Goal: Information Seeking & Learning: Learn about a topic

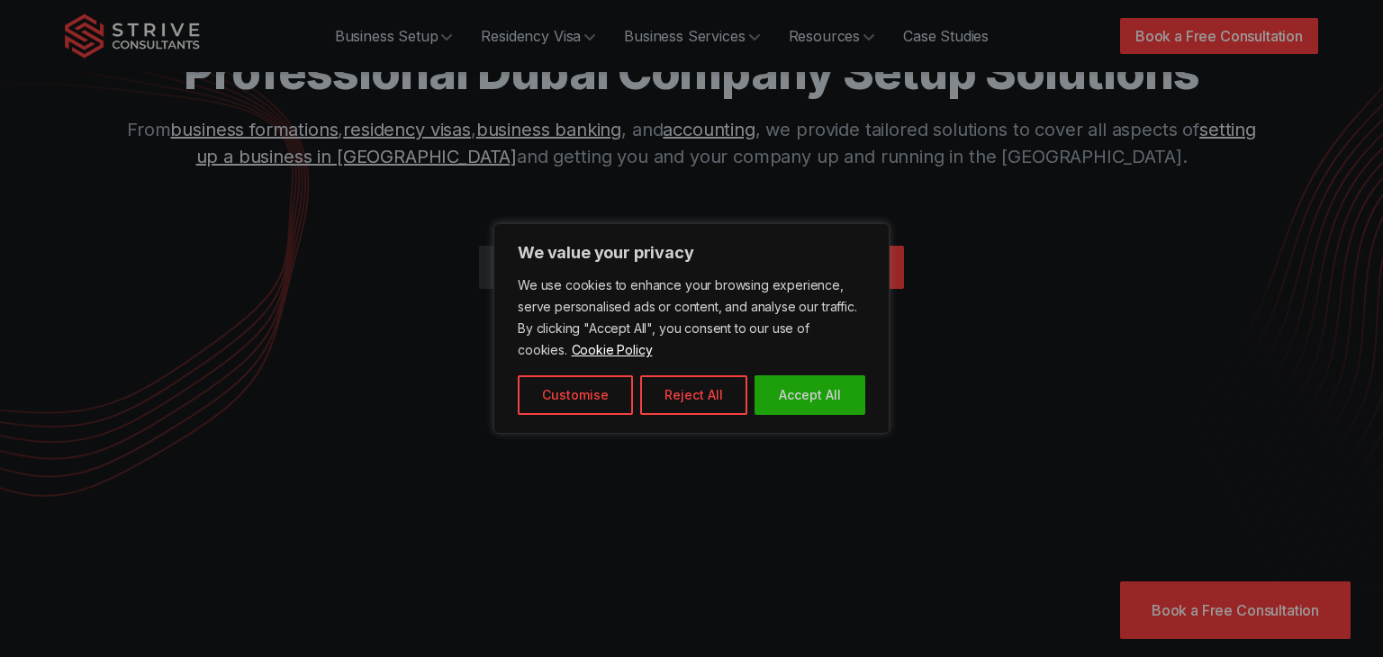
scroll to position [106, 0]
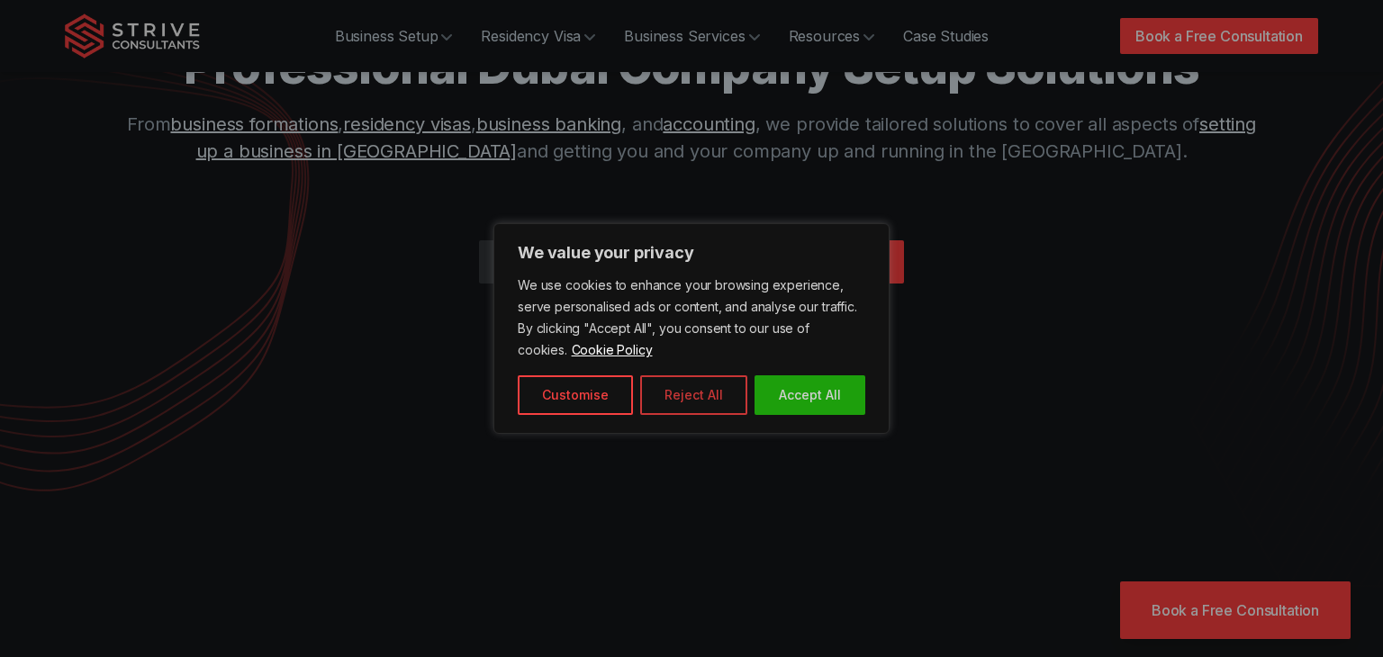
click at [654, 385] on button "Reject All" at bounding box center [693, 395] width 107 height 40
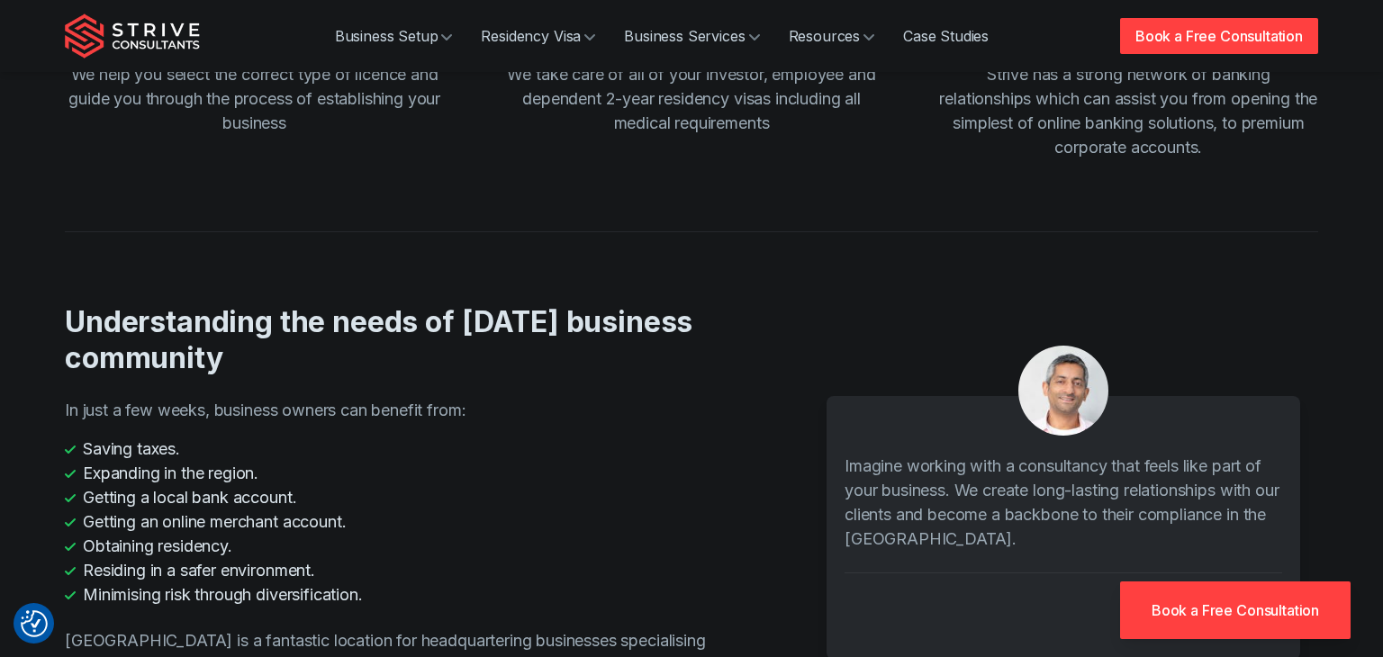
scroll to position [2528, 0]
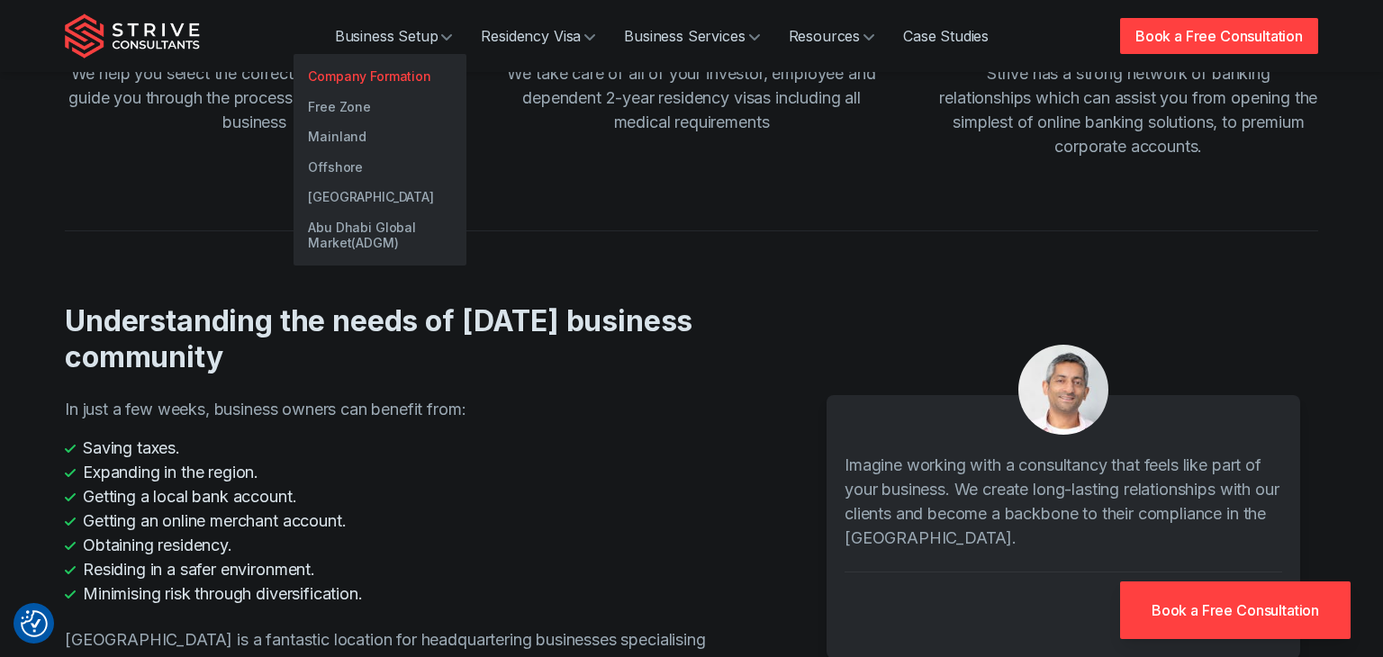
click at [401, 75] on link "Company Formation" at bounding box center [380, 76] width 173 height 31
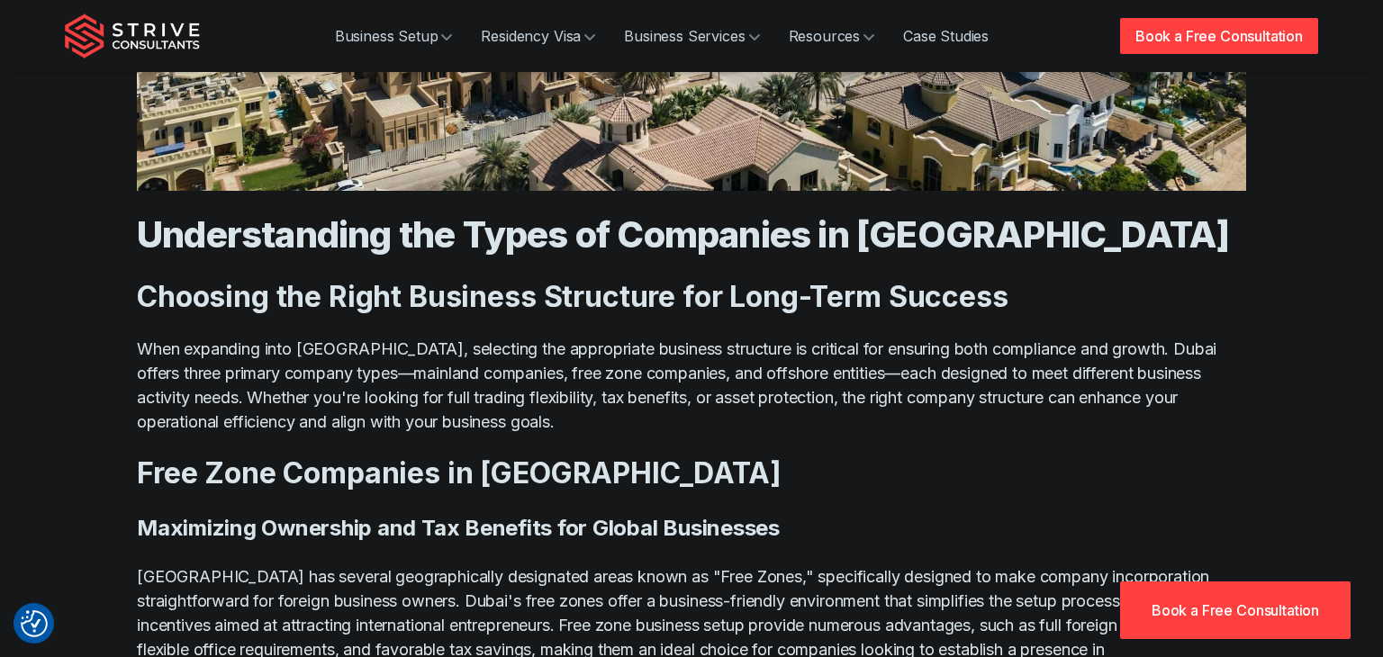
scroll to position [2714, 0]
click at [1228, 638] on link "Book a Free Consultation" at bounding box center [1235, 611] width 231 height 58
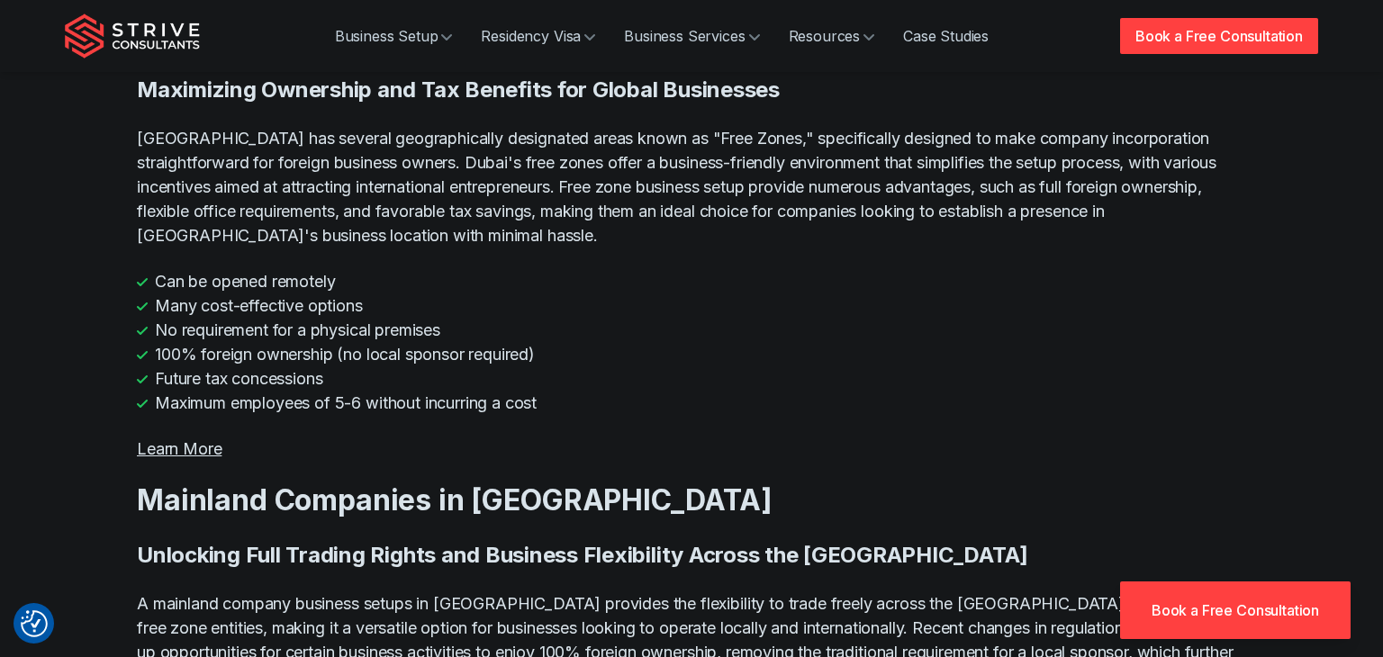
scroll to position [3234, 0]
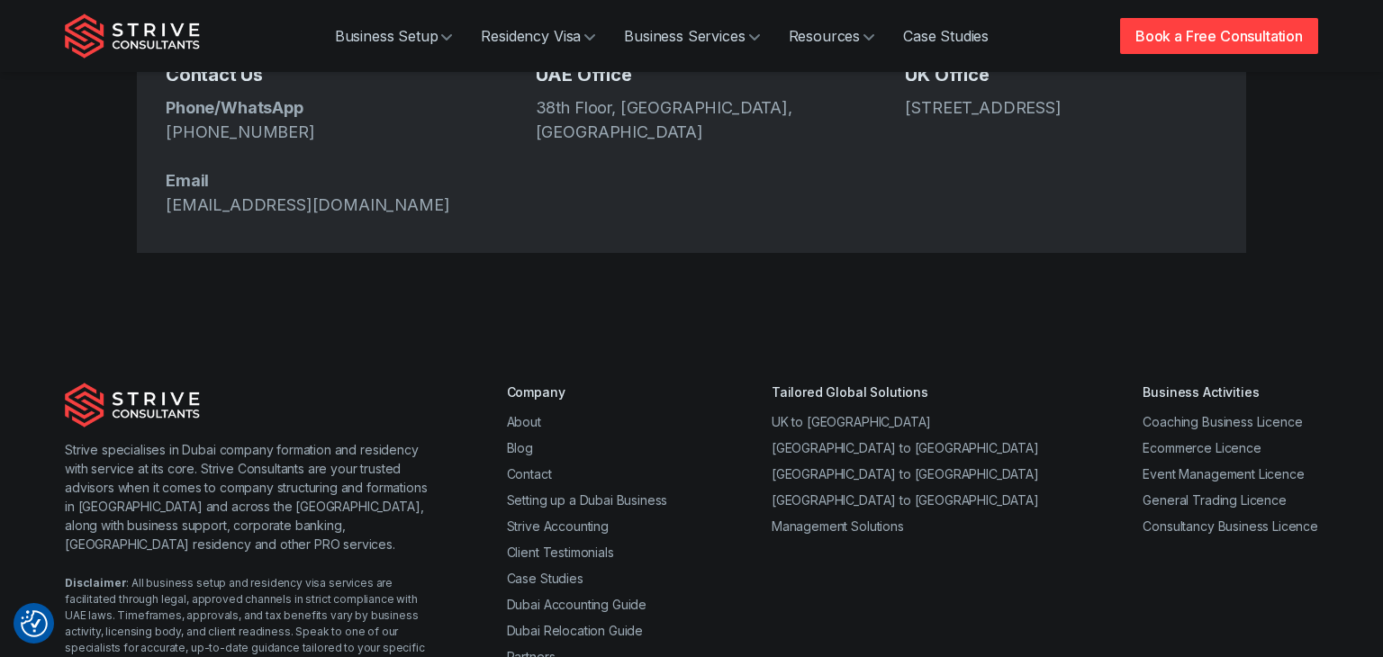
scroll to position [906, 0]
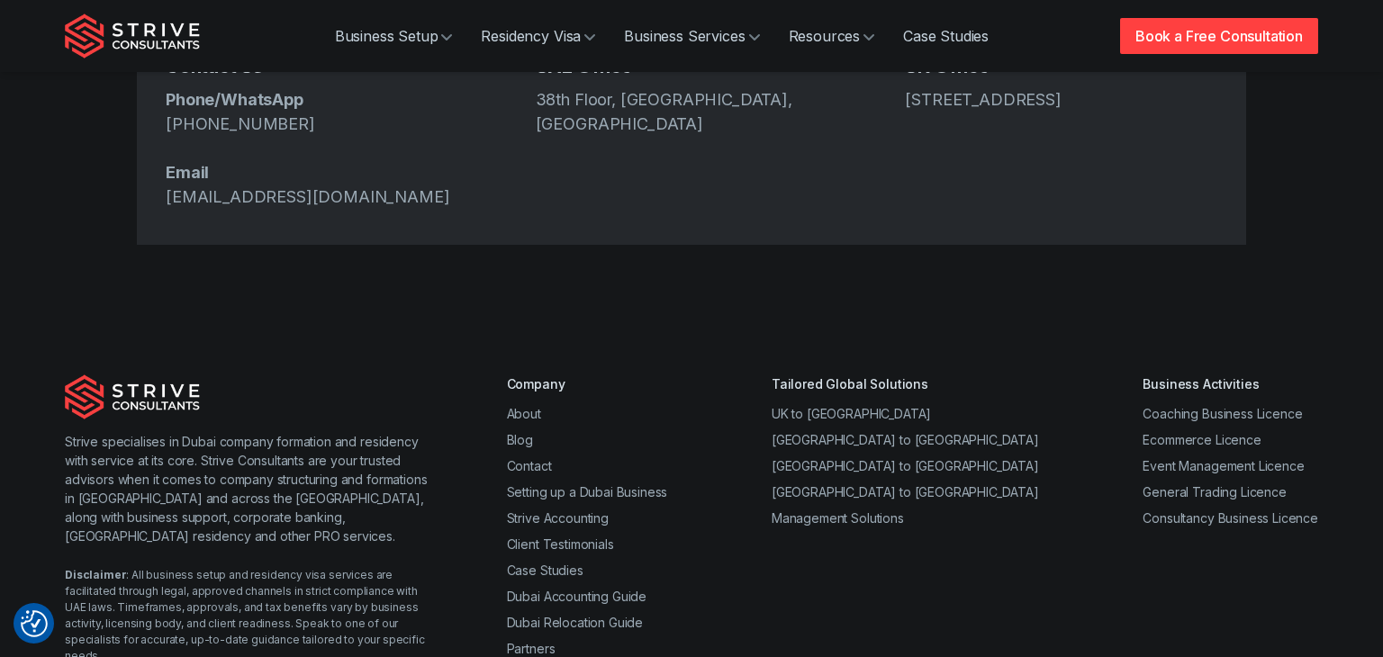
click at [830, 317] on div "Strive specialises in Dubai company formation and residency with service at its…" at bounding box center [691, 649] width 1383 height 665
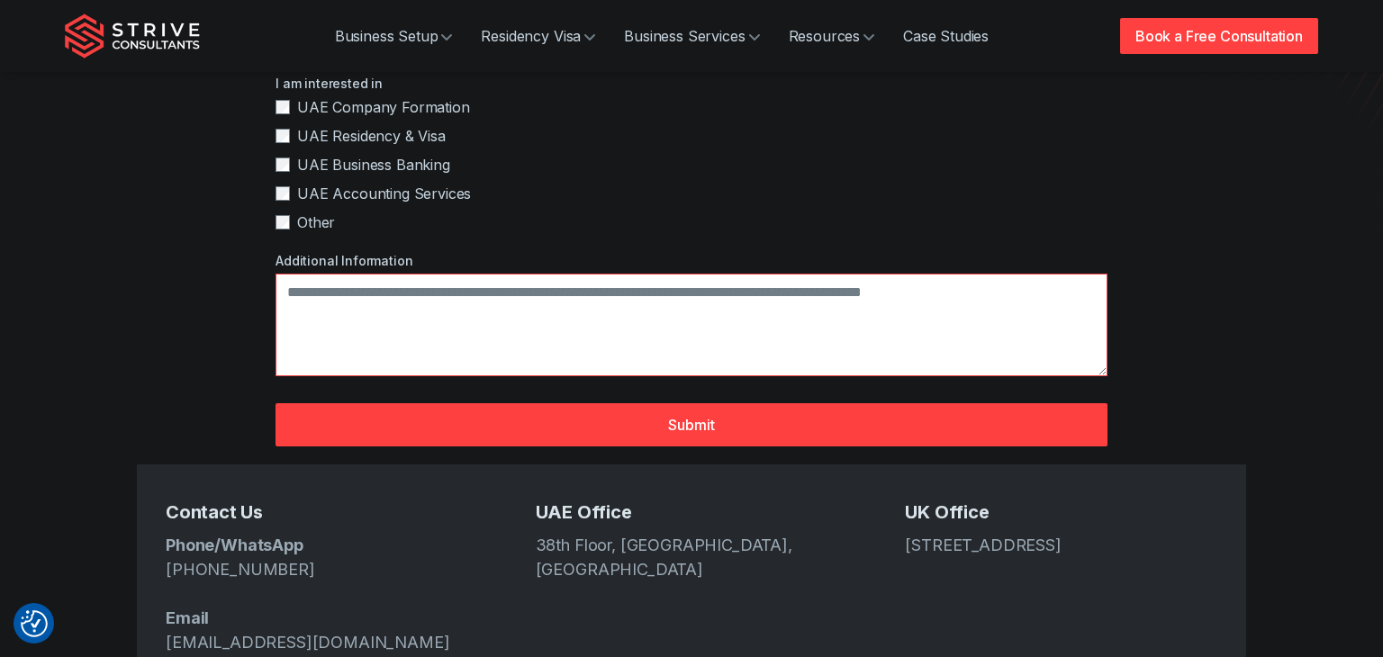
scroll to position [0, 0]
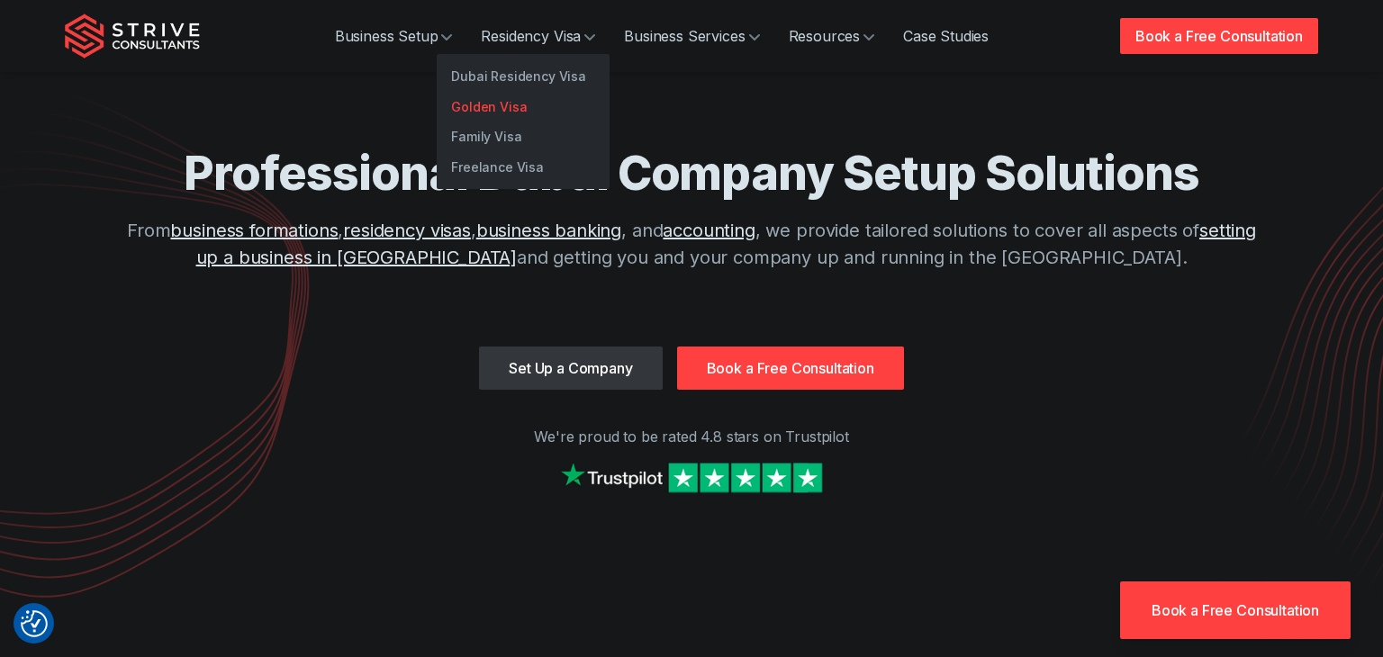
click at [523, 105] on link "Golden Visa" at bounding box center [523, 107] width 173 height 31
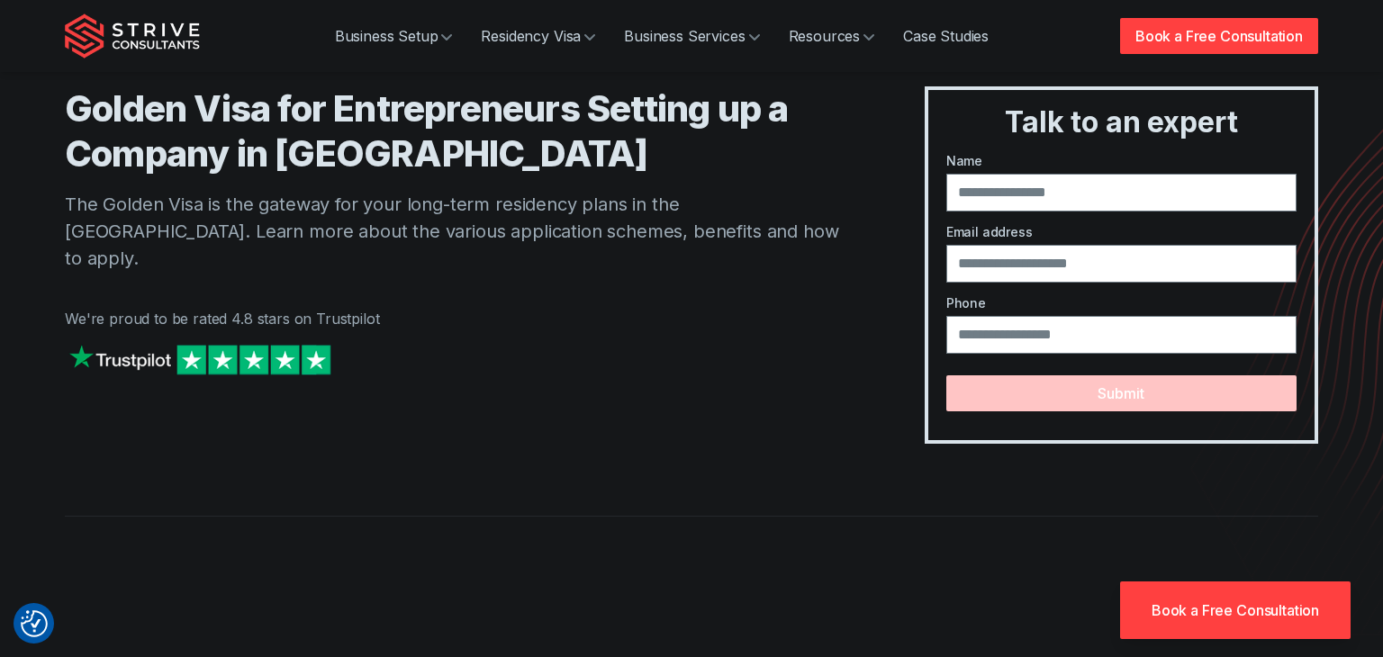
scroll to position [65, 0]
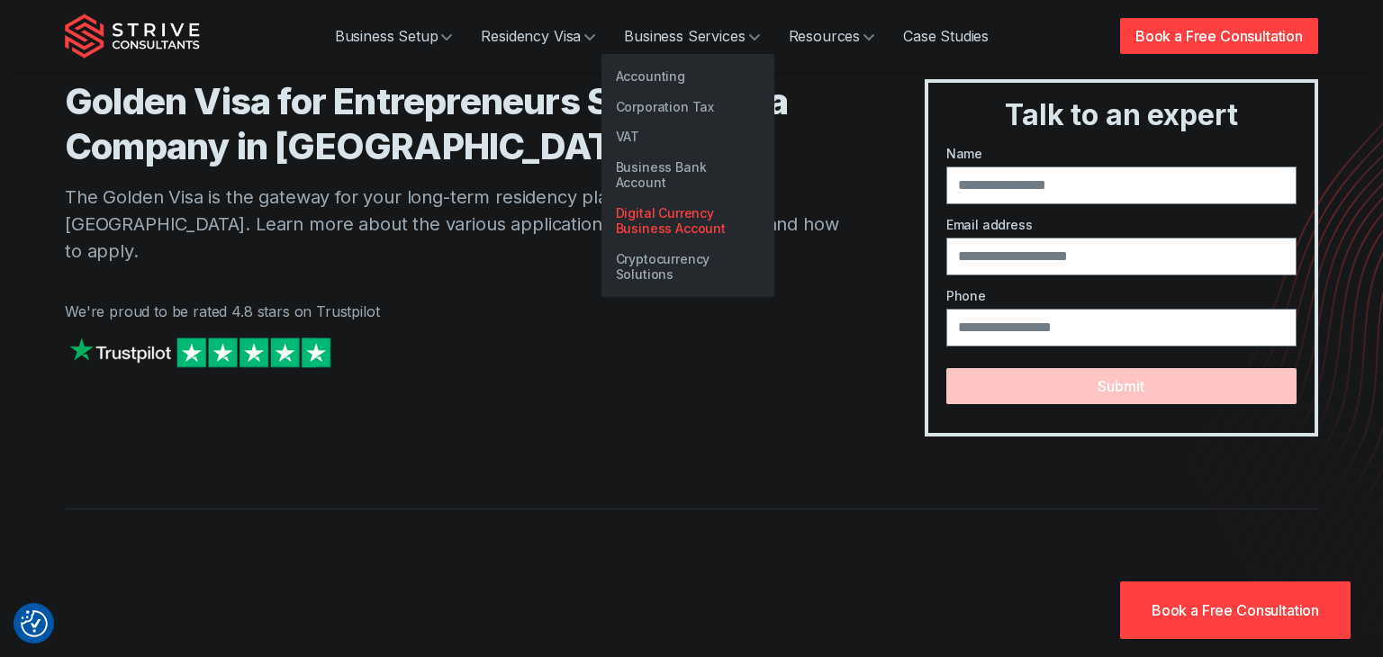
click at [675, 206] on link "Digital Currency Business Account" at bounding box center [688, 221] width 173 height 46
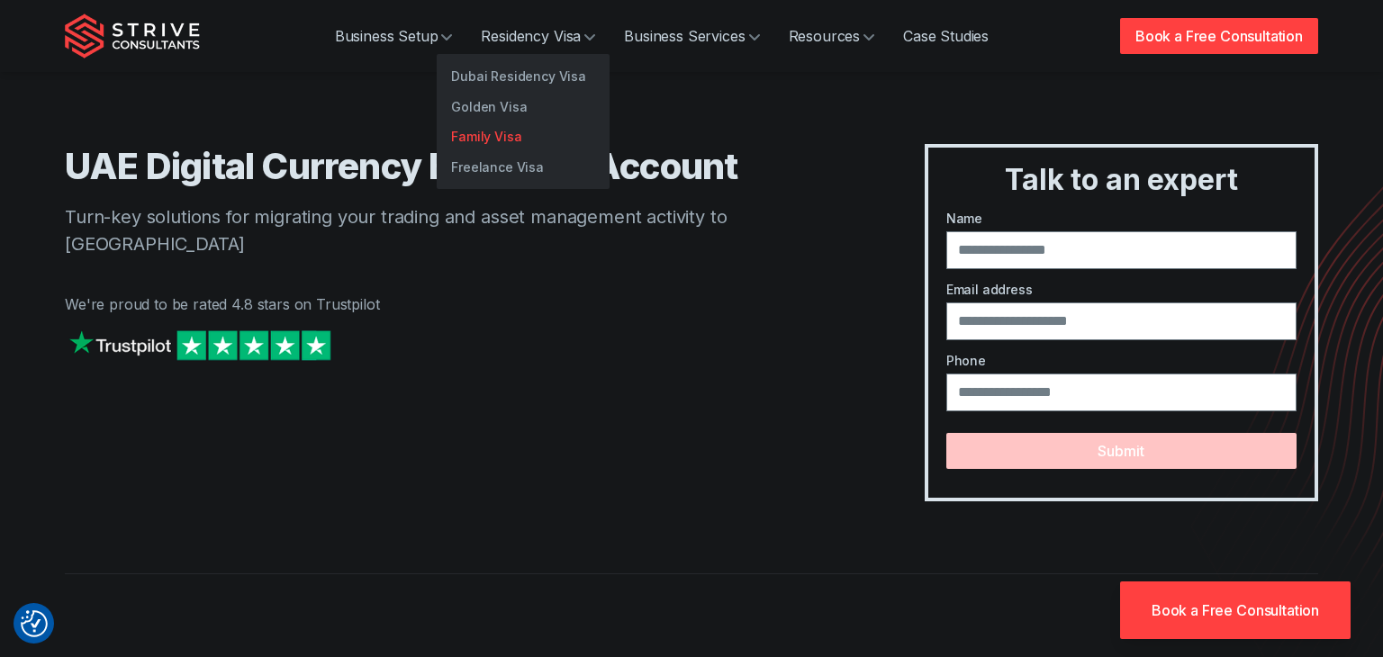
click at [475, 144] on link "Family Visa" at bounding box center [523, 137] width 173 height 31
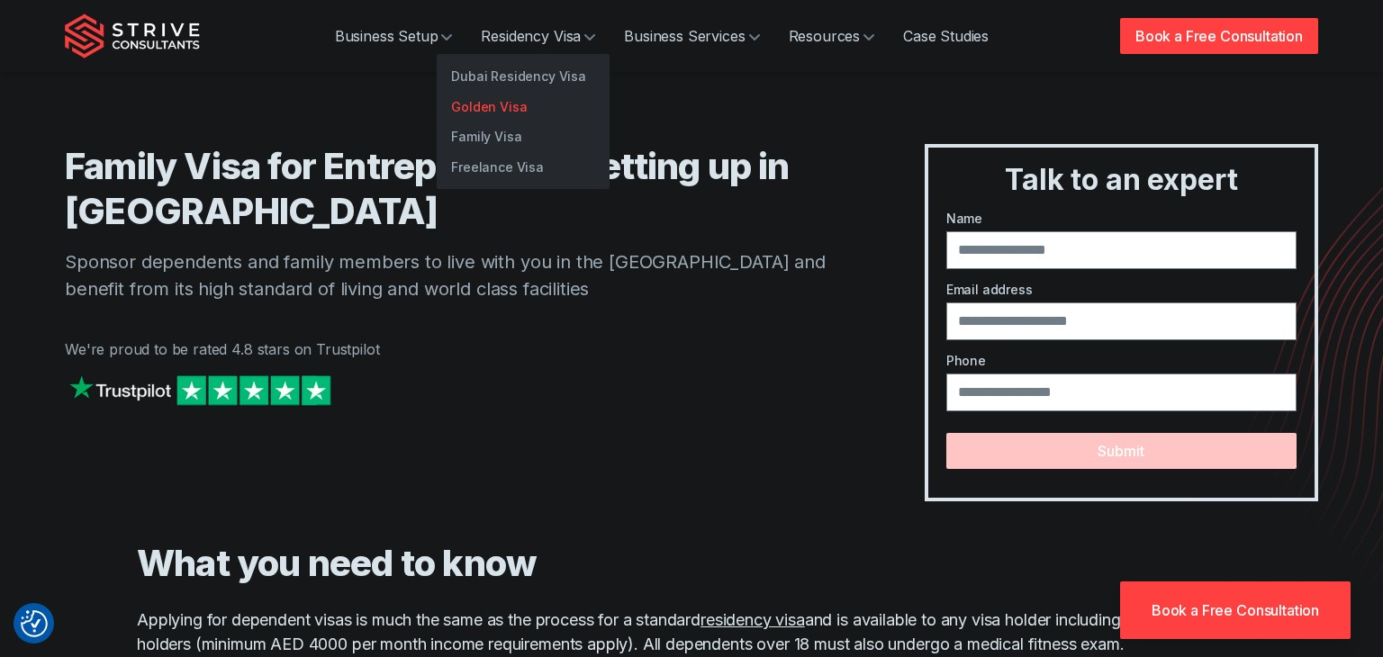
click at [494, 111] on link "Golden Visa" at bounding box center [523, 107] width 173 height 31
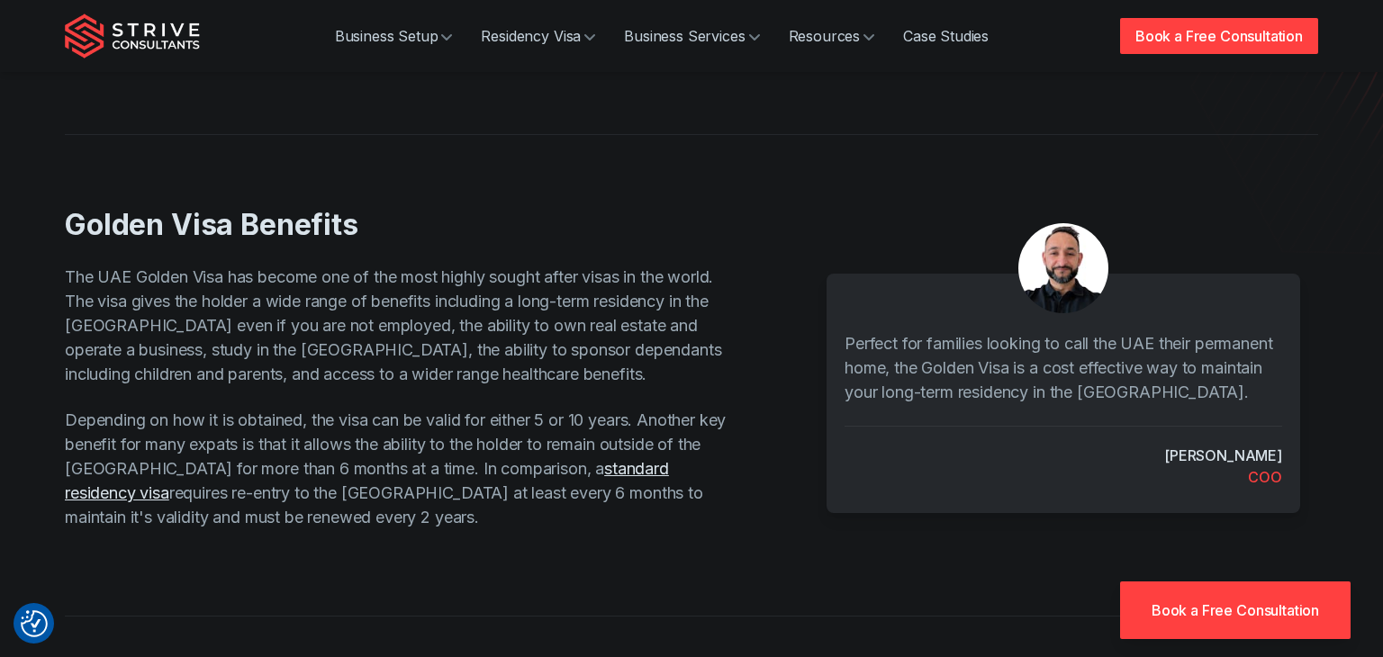
scroll to position [439, 0]
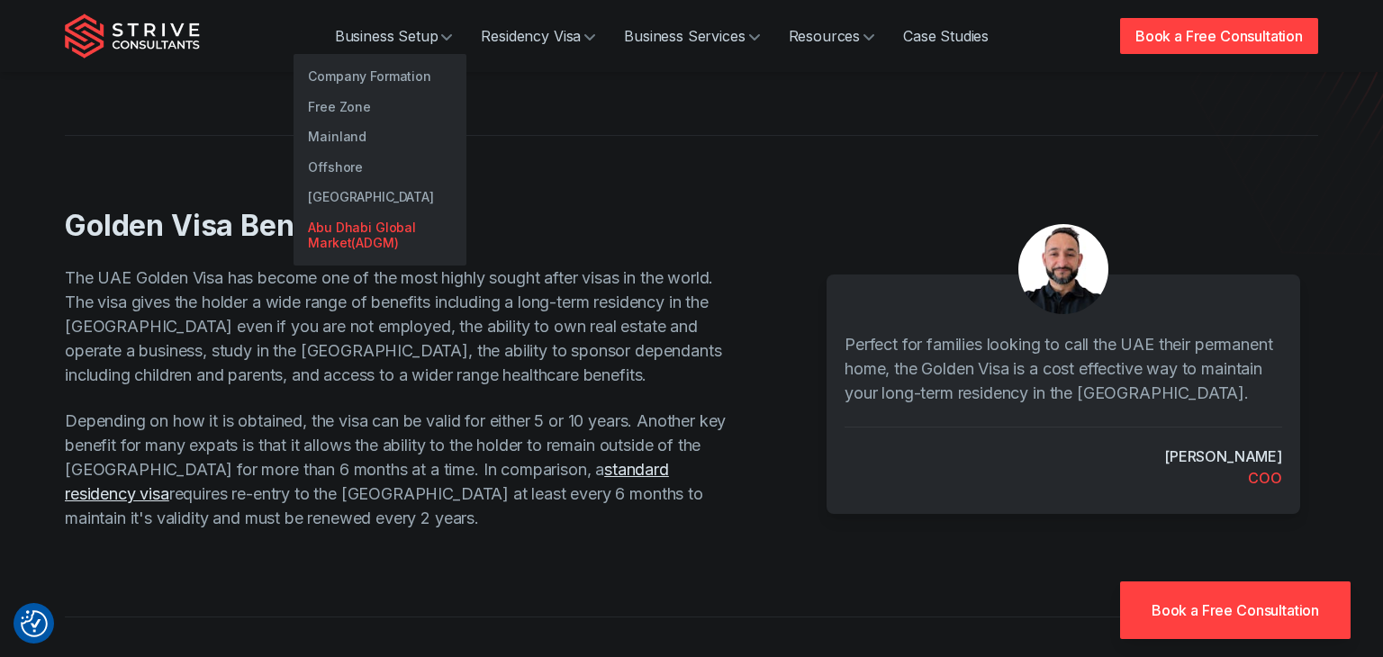
click at [353, 228] on link "Abu Dhabi Global Market(ADGM)" at bounding box center [380, 236] width 173 height 46
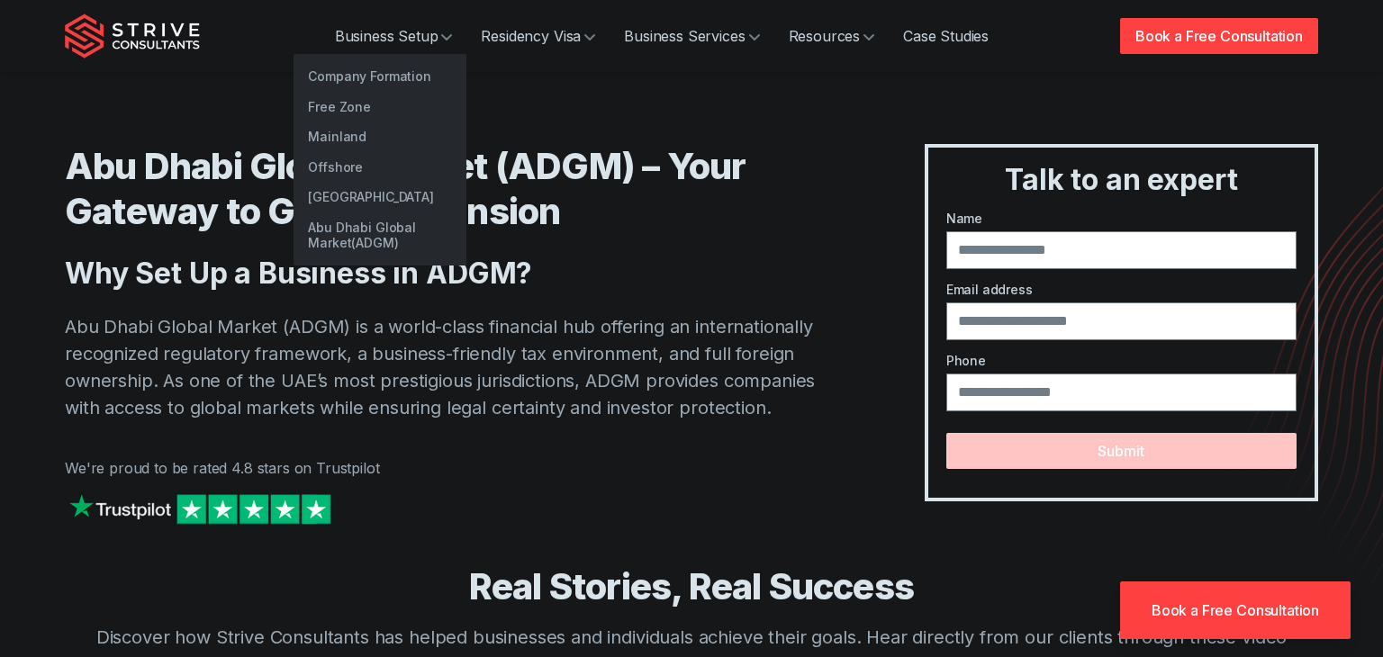
click at [374, 73] on link "Company Formation" at bounding box center [380, 76] width 173 height 31
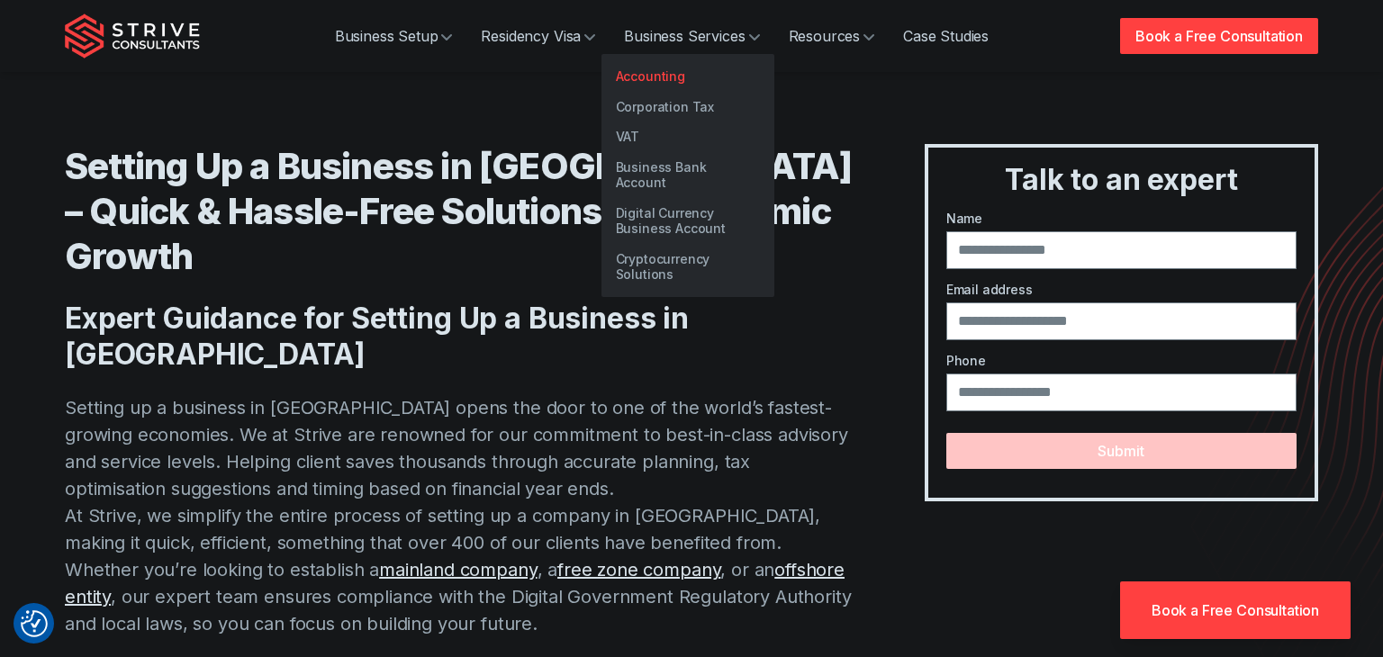
click at [637, 80] on link "Accounting" at bounding box center [688, 76] width 173 height 31
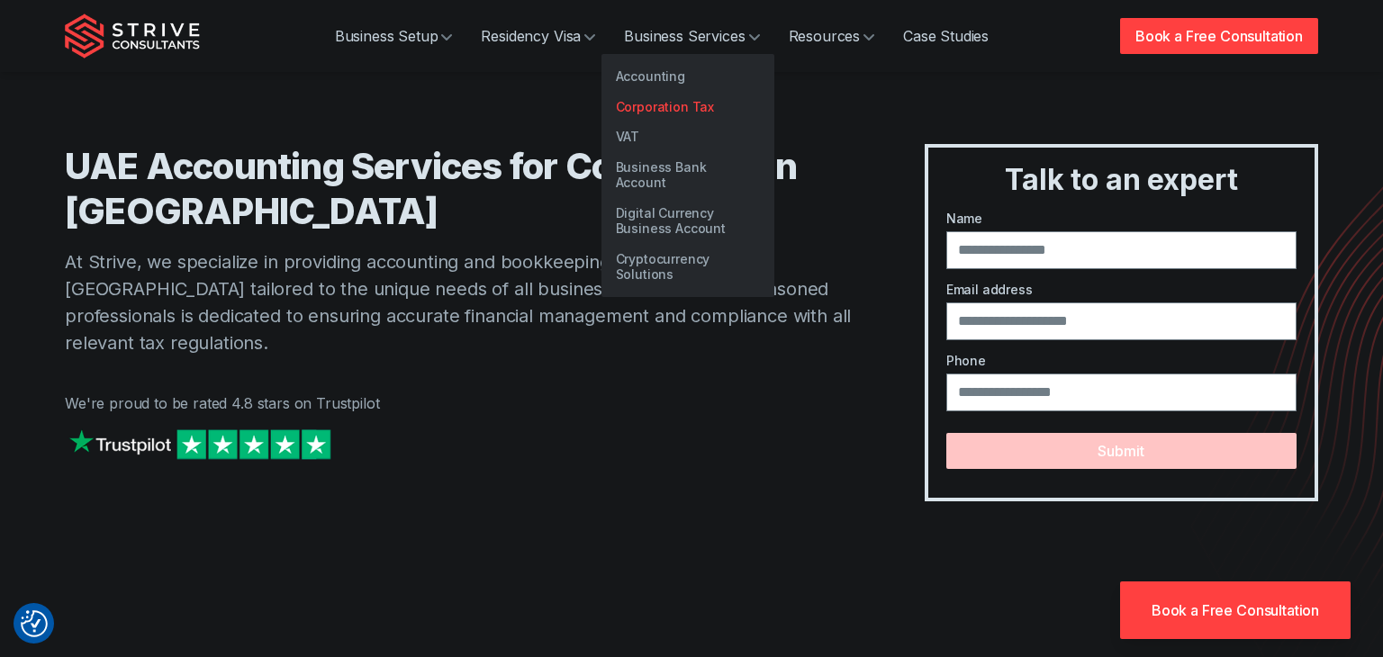
click at [664, 115] on link "Corporation Tax" at bounding box center [688, 107] width 173 height 31
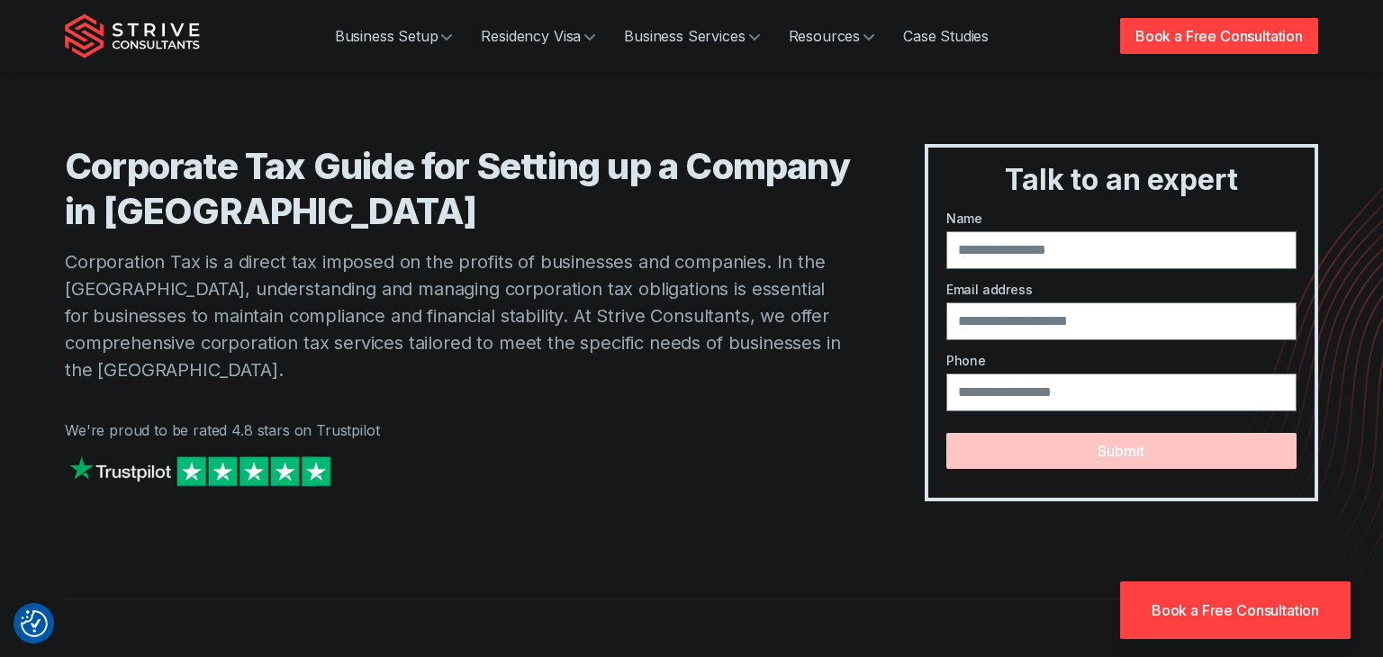
click at [624, 363] on p "Corporation Tax is a direct tax imposed on the profits of businesses and compan…" at bounding box center [459, 316] width 788 height 135
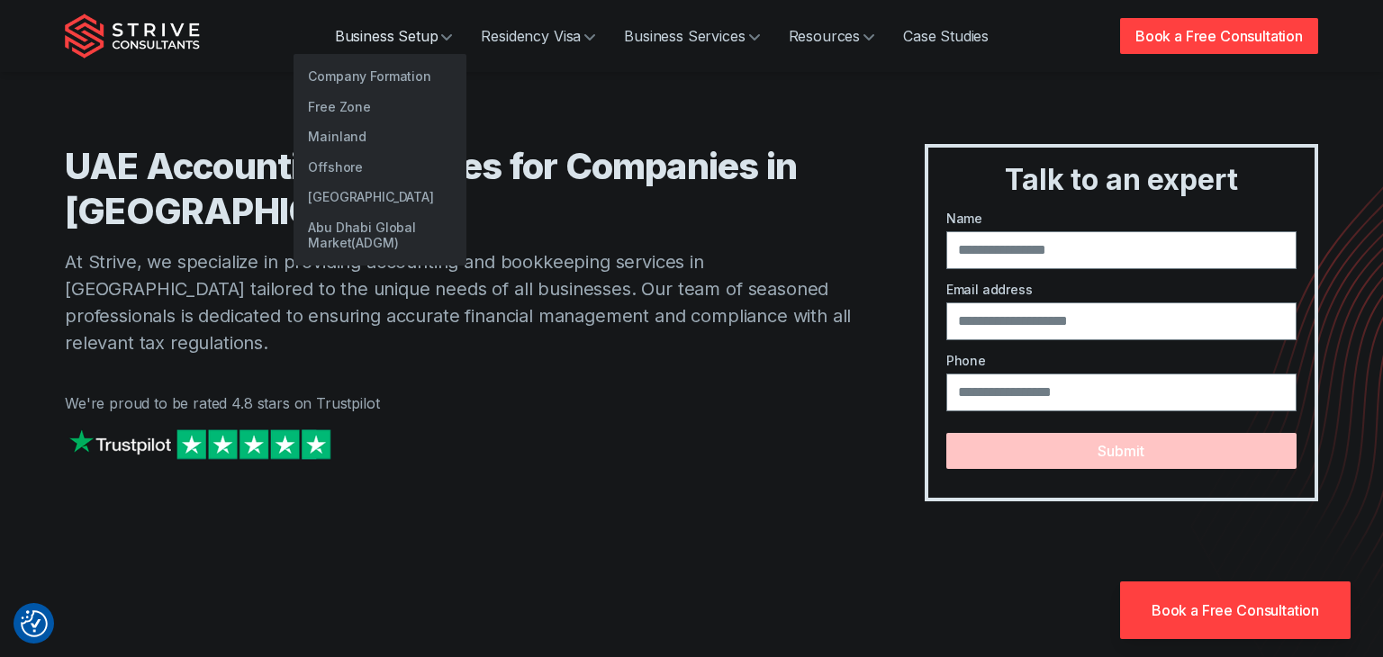
click at [384, 39] on link "Business Setup" at bounding box center [394, 36] width 147 height 36
click at [372, 72] on link "Company Formation" at bounding box center [380, 76] width 173 height 31
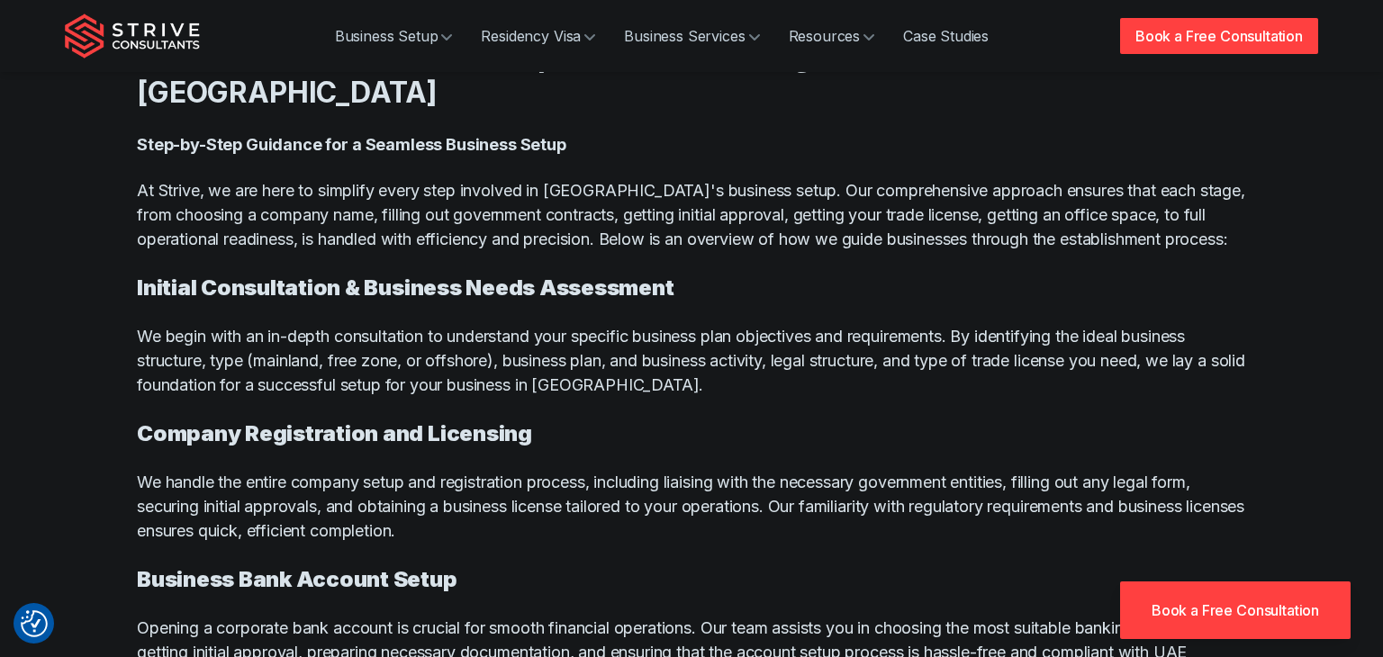
scroll to position [8515, 0]
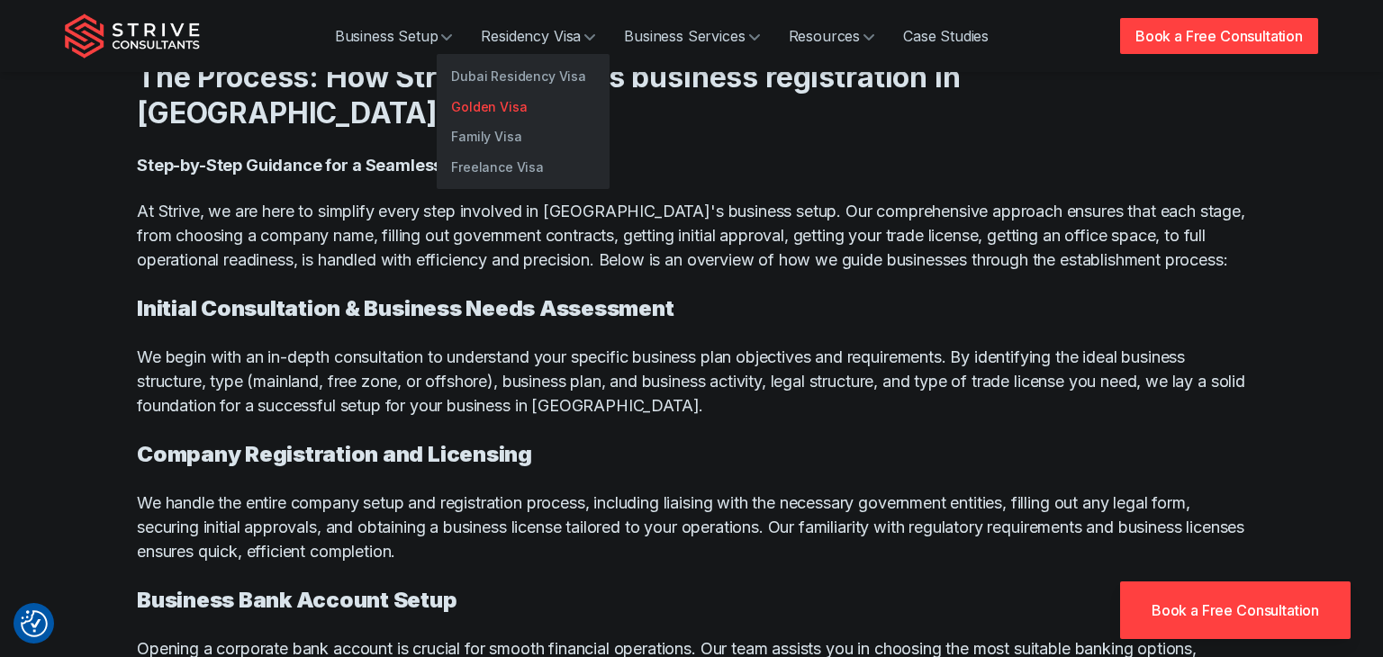
click at [499, 96] on link "Golden Visa" at bounding box center [523, 107] width 173 height 31
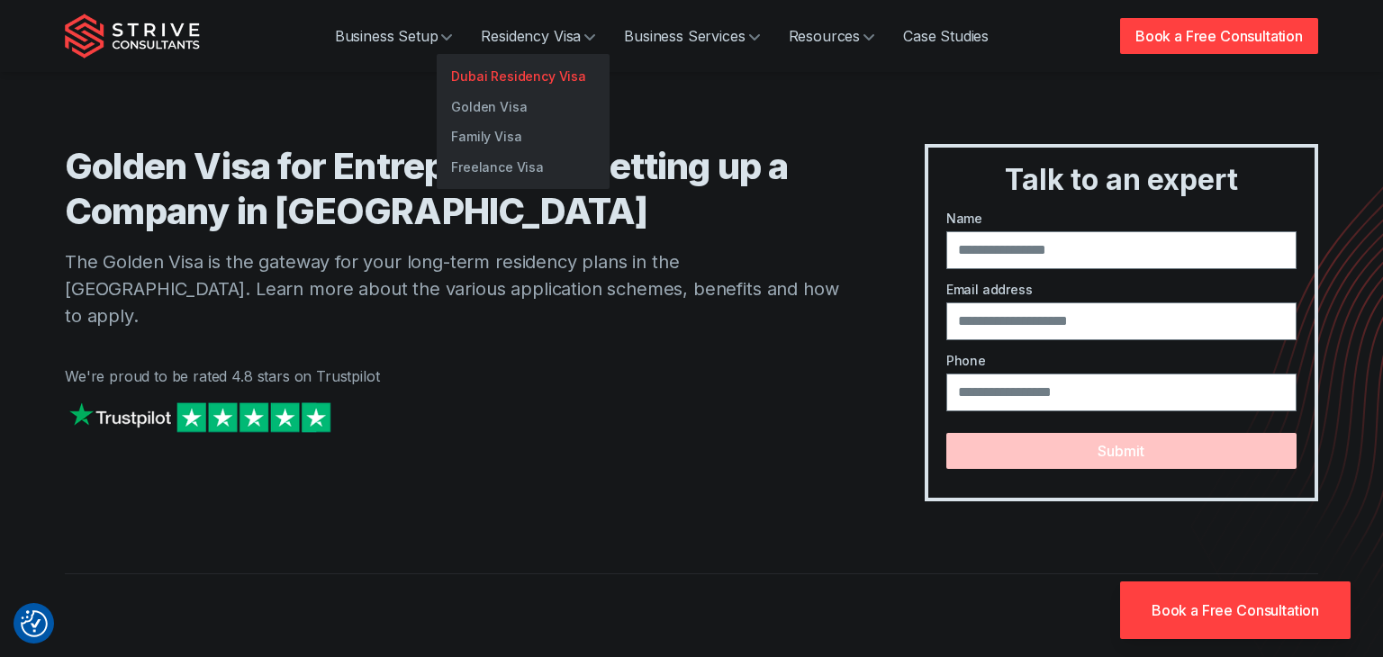
click at [498, 75] on link "Dubai Residency Visa" at bounding box center [523, 76] width 173 height 31
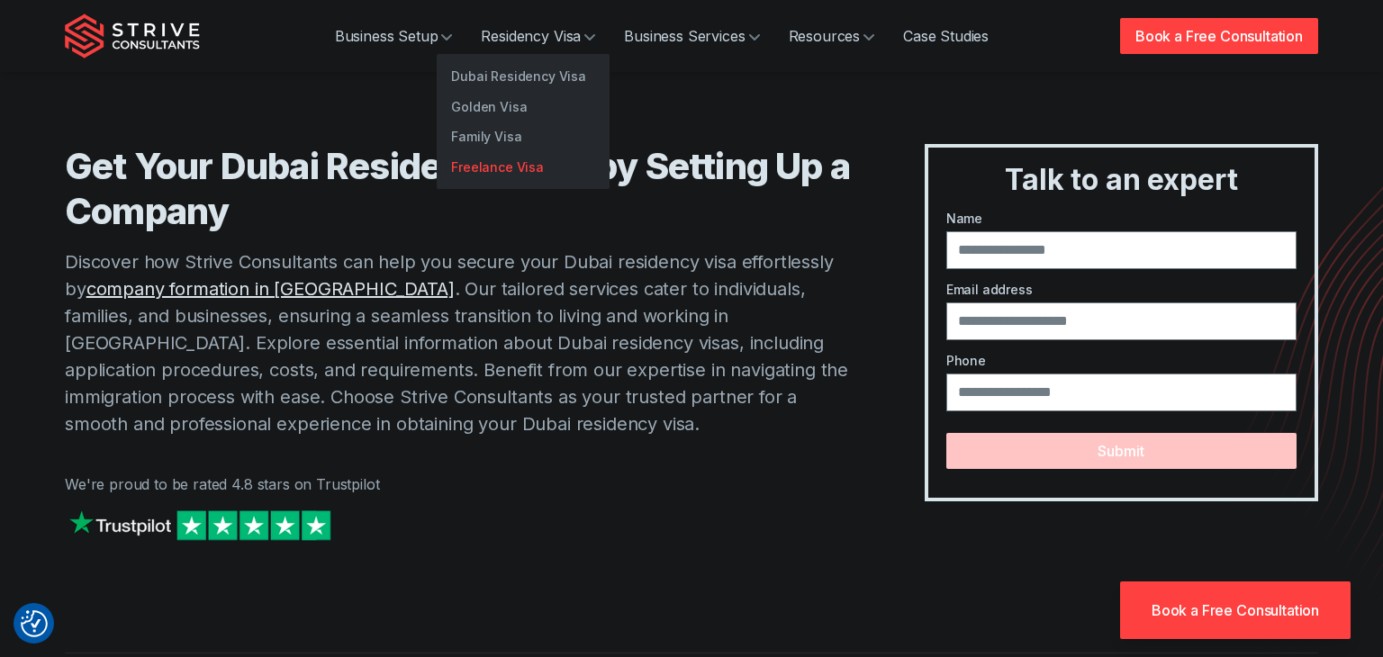
click at [482, 166] on link "Freelance Visa" at bounding box center [523, 167] width 173 height 31
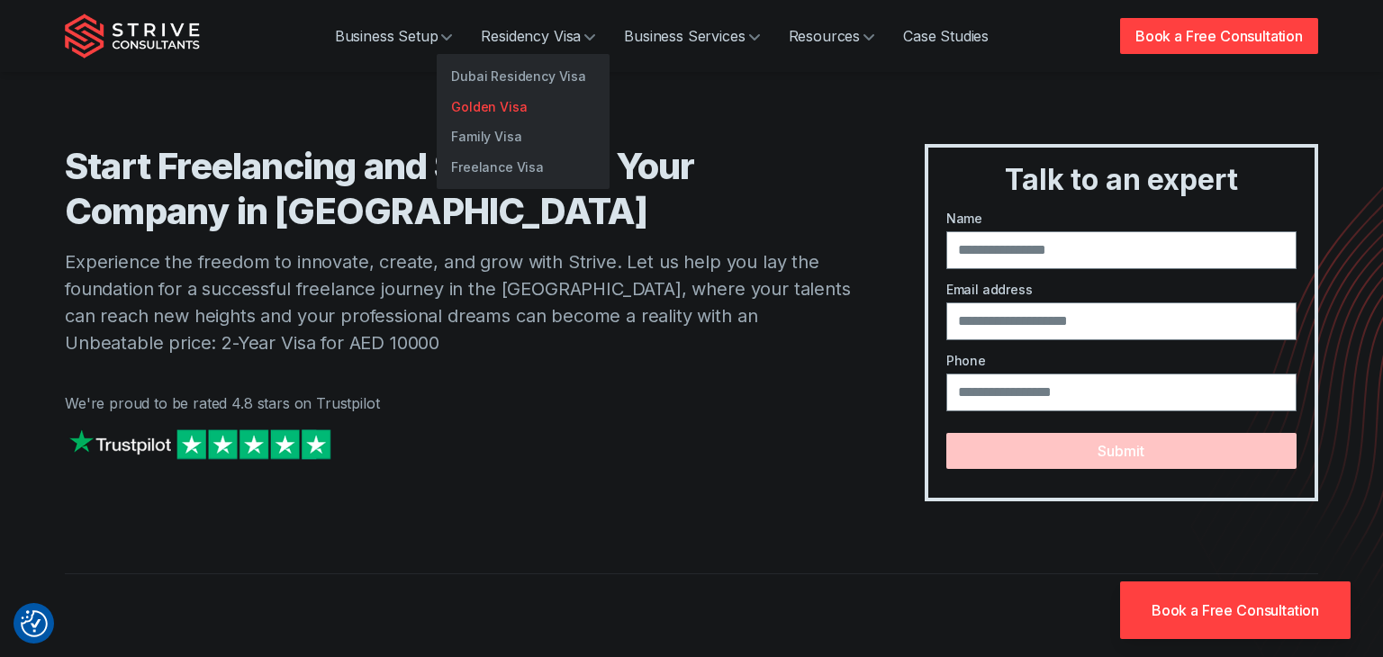
click at [512, 117] on link "Golden Visa" at bounding box center [523, 107] width 173 height 31
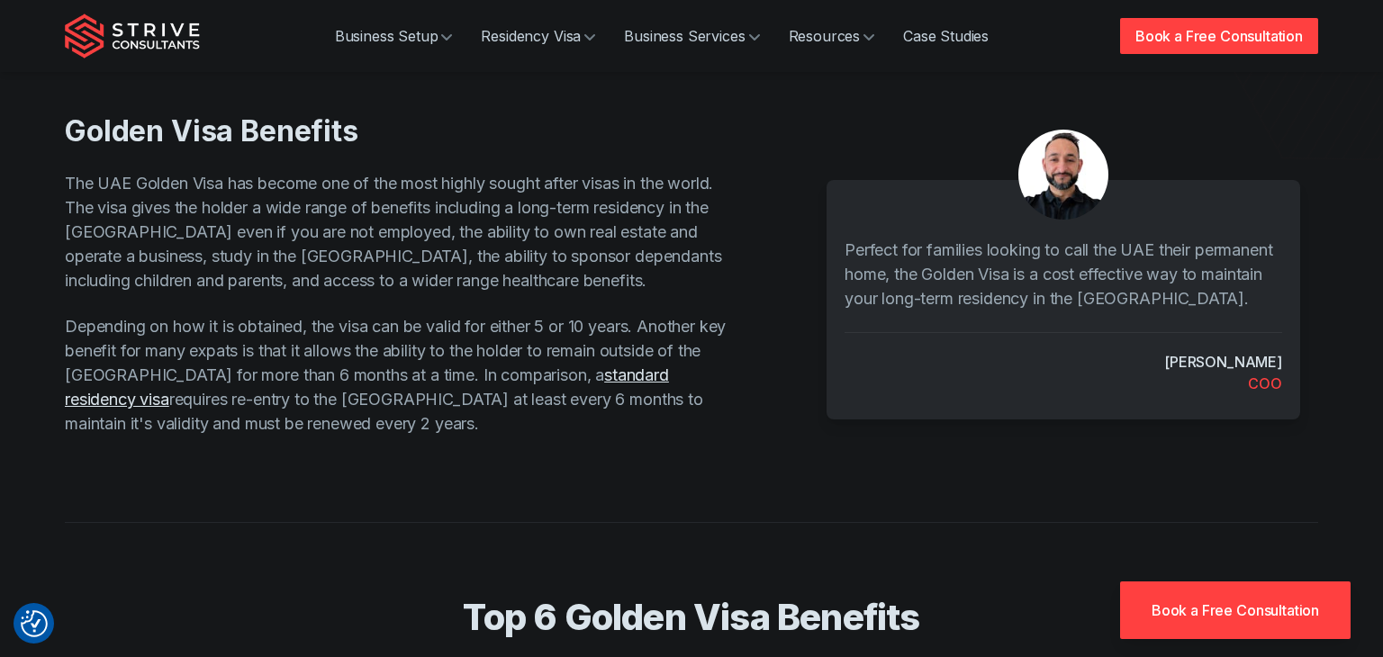
scroll to position [526, 0]
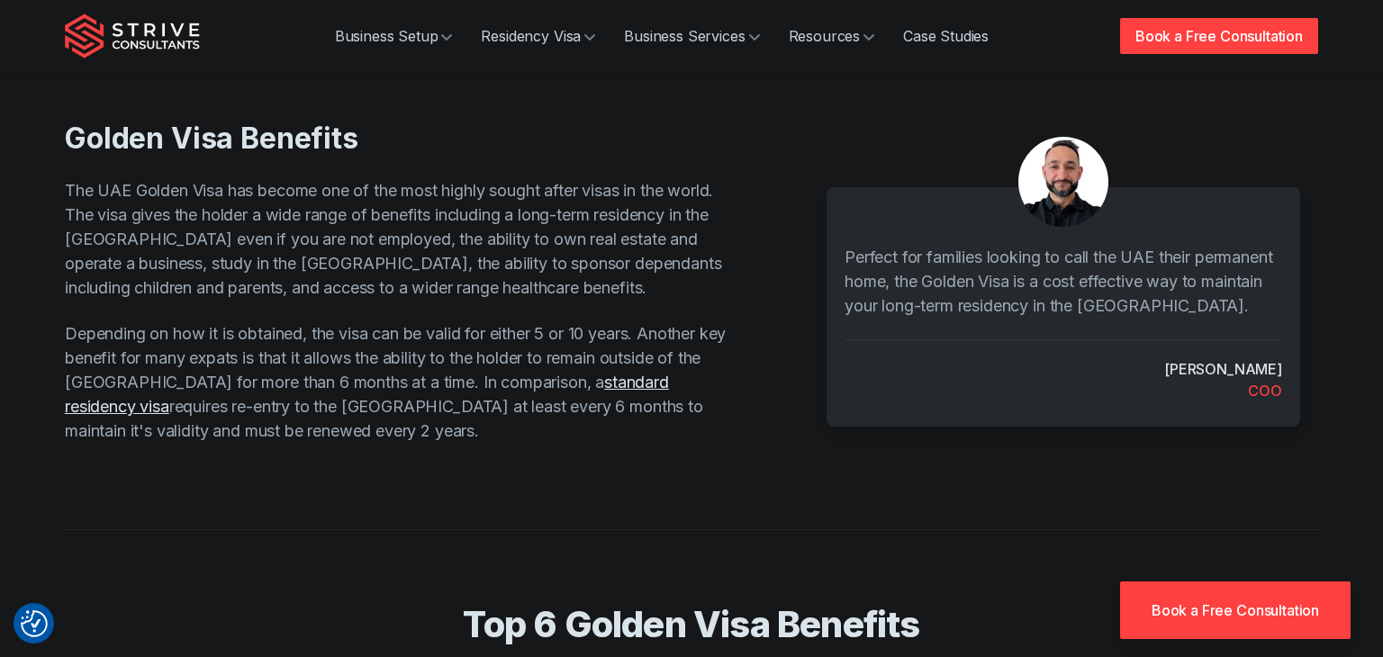
click at [113, 189] on p "The UAE Golden Visa has become one of the most highly sought after visas in the…" at bounding box center [397, 239] width 665 height 122
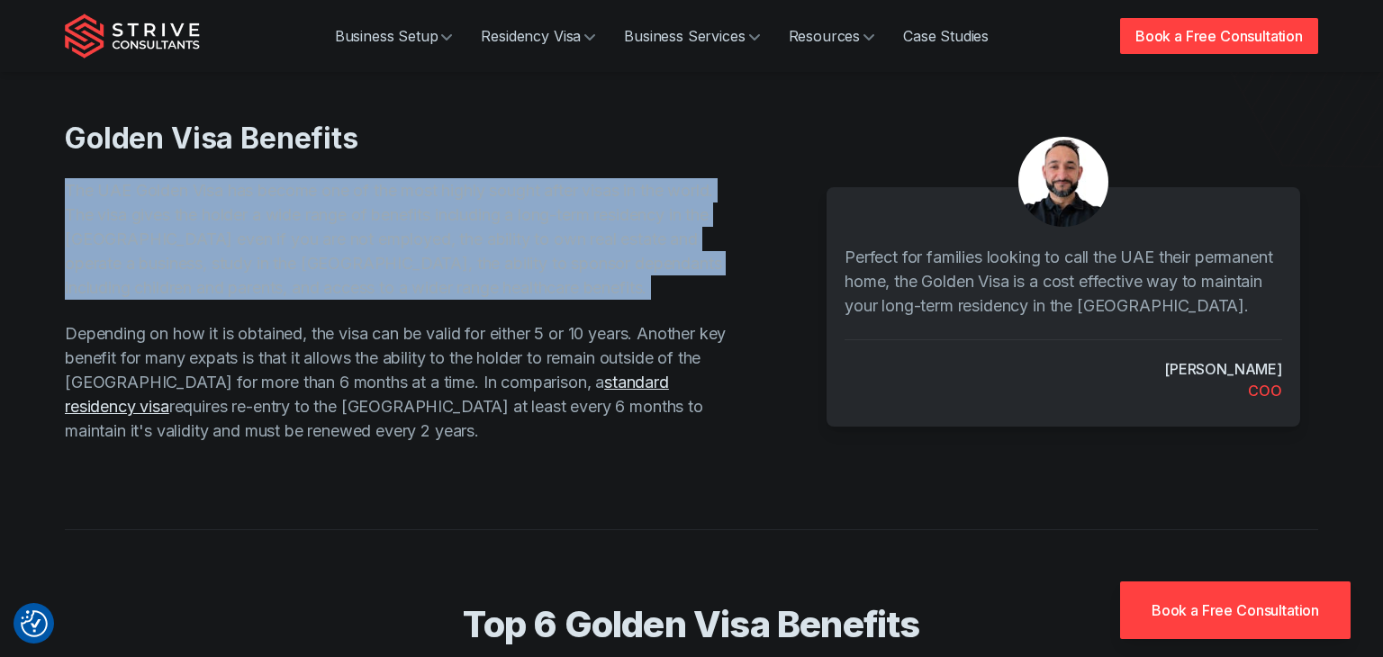
click at [113, 189] on p "The UAE Golden Visa has become one of the most highly sought after visas in the…" at bounding box center [397, 239] width 665 height 122
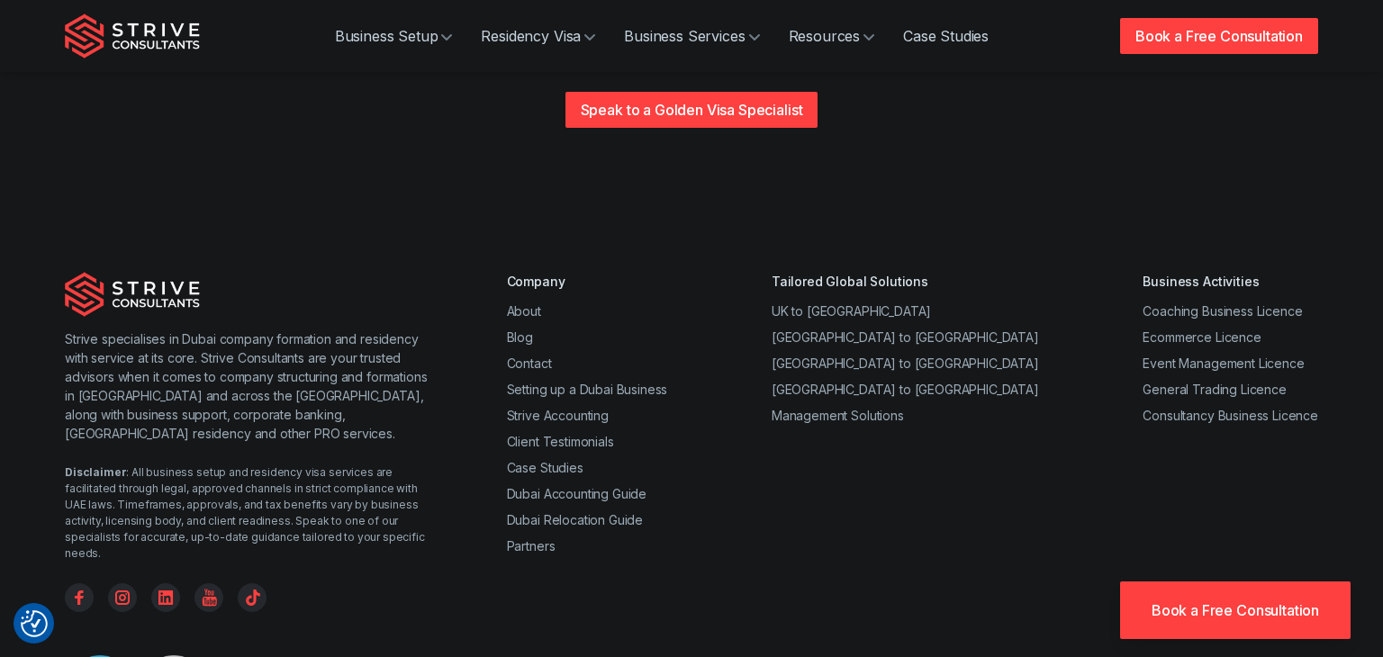
scroll to position [0, 0]
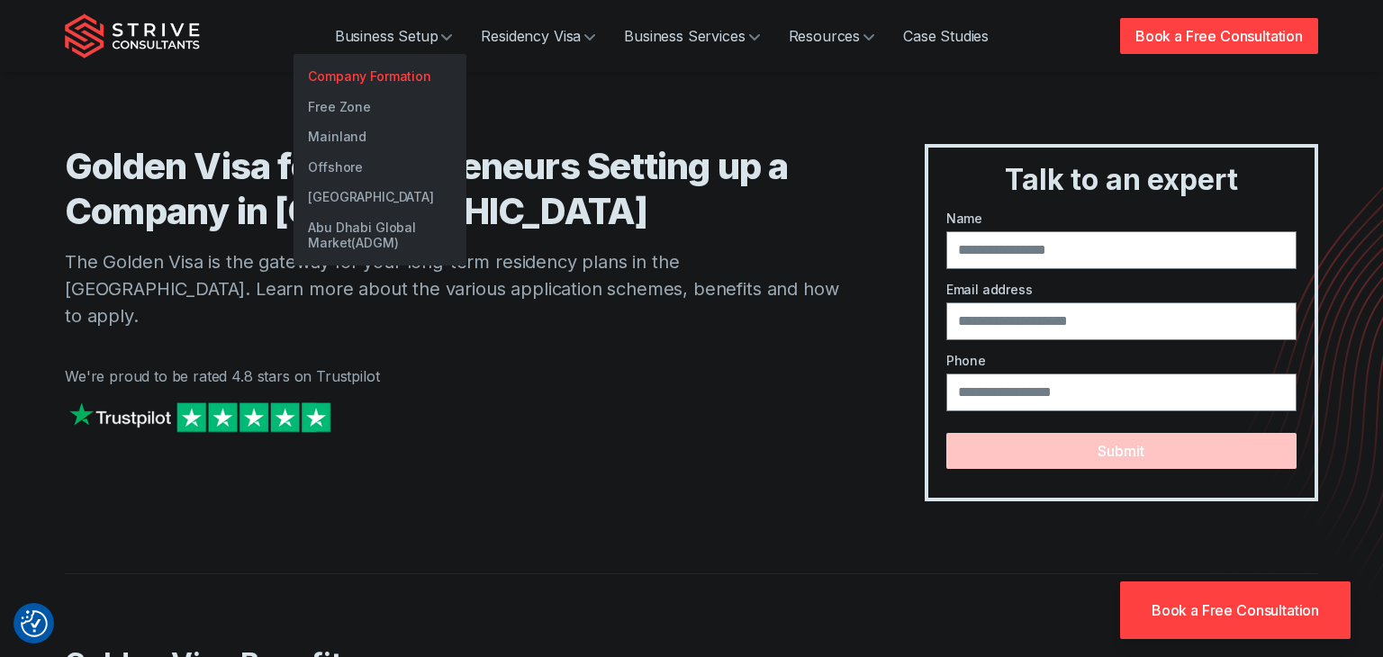
click at [375, 74] on link "Company Formation" at bounding box center [380, 76] width 173 height 31
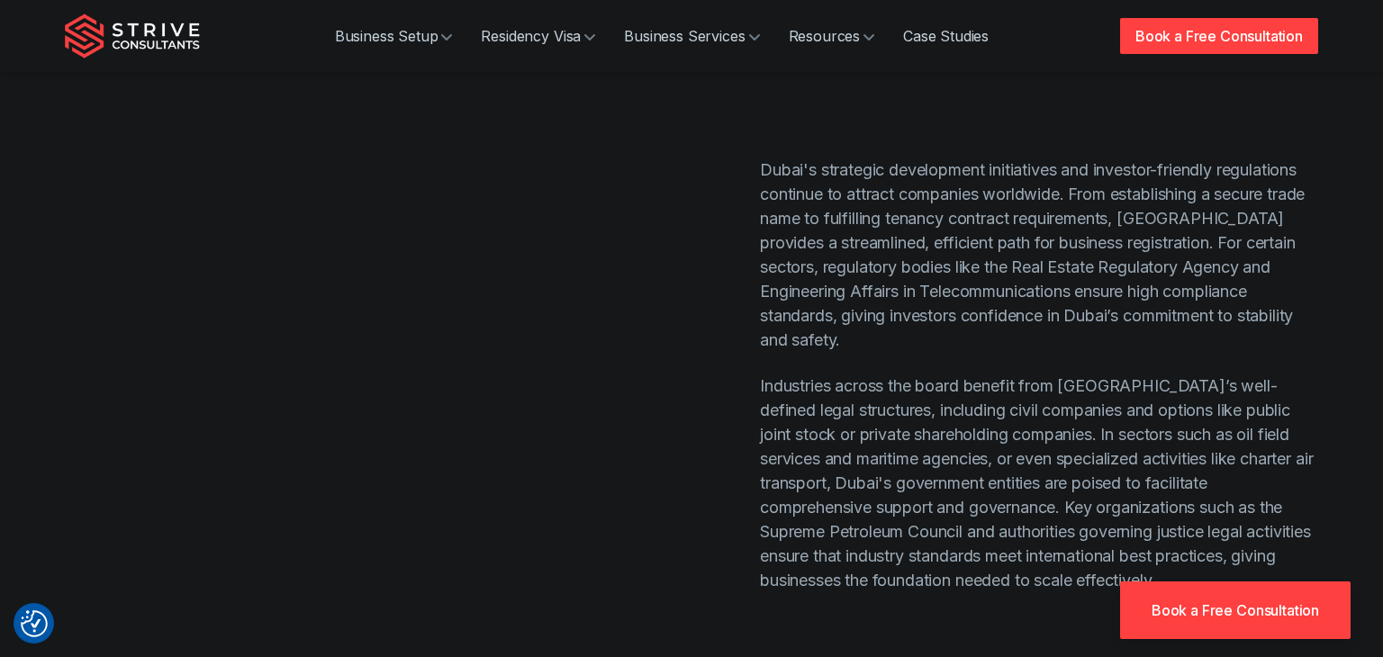
scroll to position [7442, 0]
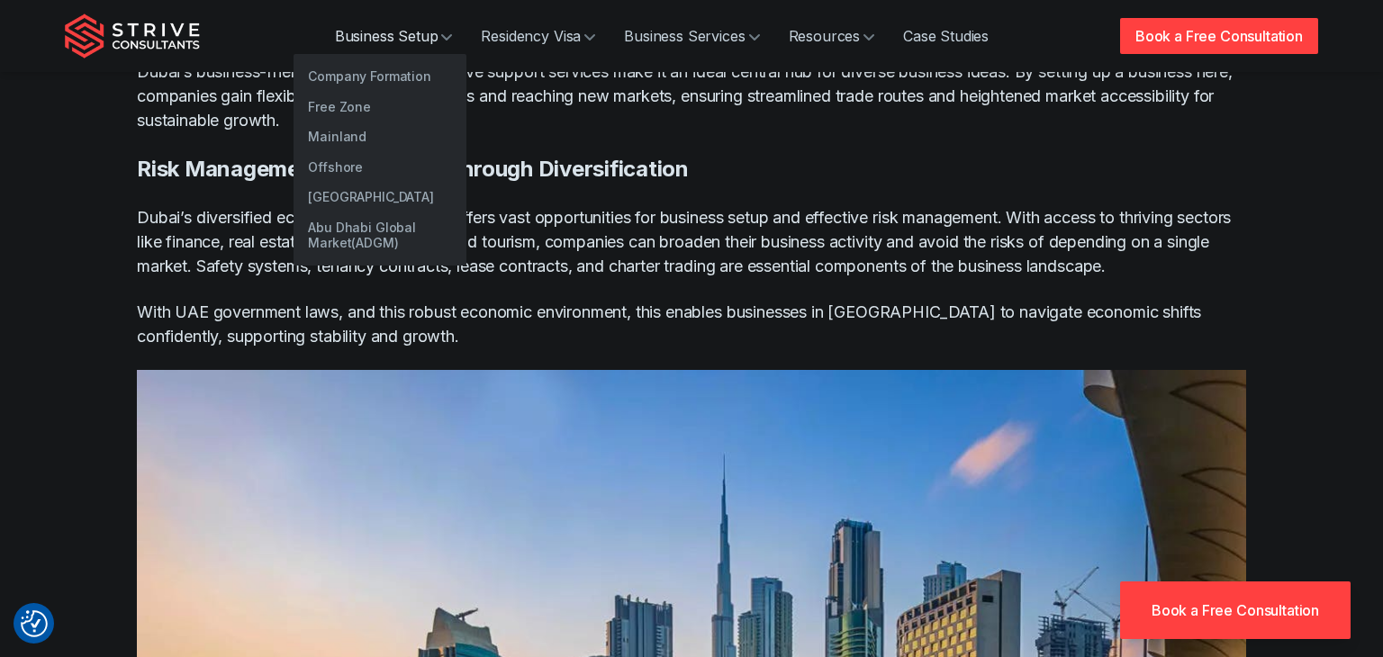
click at [396, 26] on link "Business Setup" at bounding box center [394, 36] width 147 height 36
click at [375, 73] on link "Company Formation" at bounding box center [380, 76] width 173 height 31
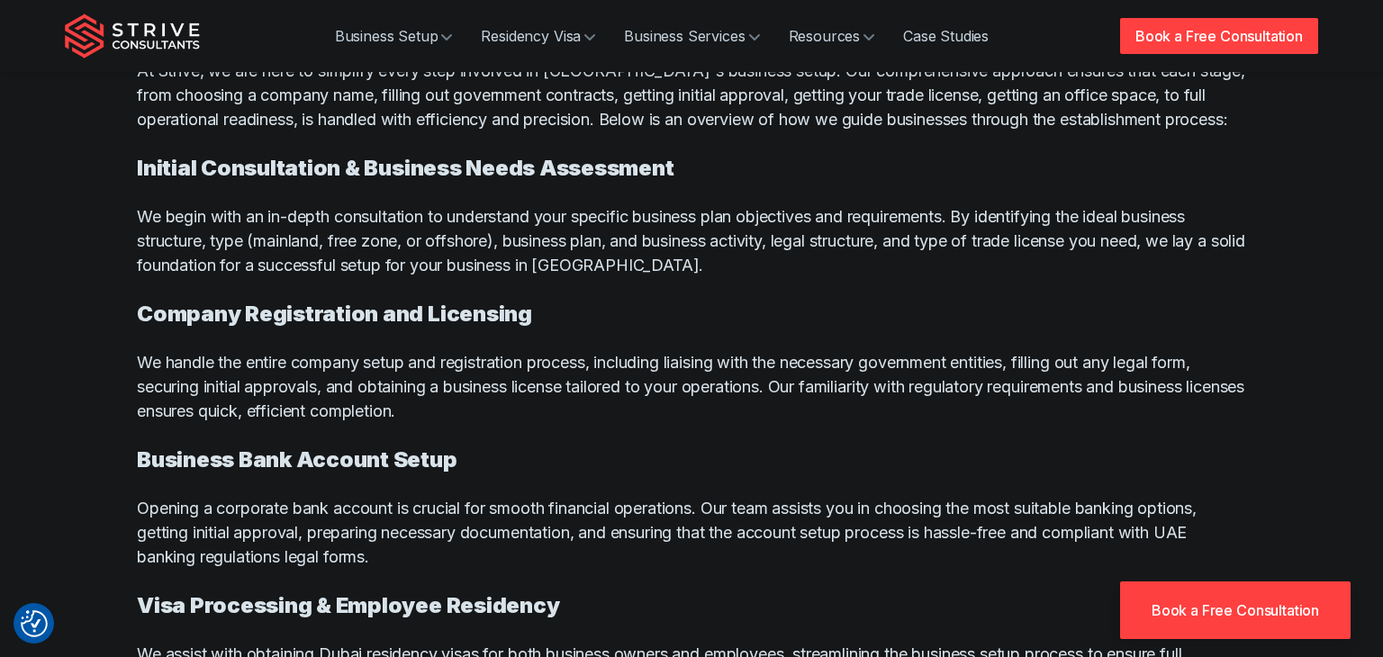
scroll to position [8656, 0]
